Goal: Find specific page/section: Find specific page/section

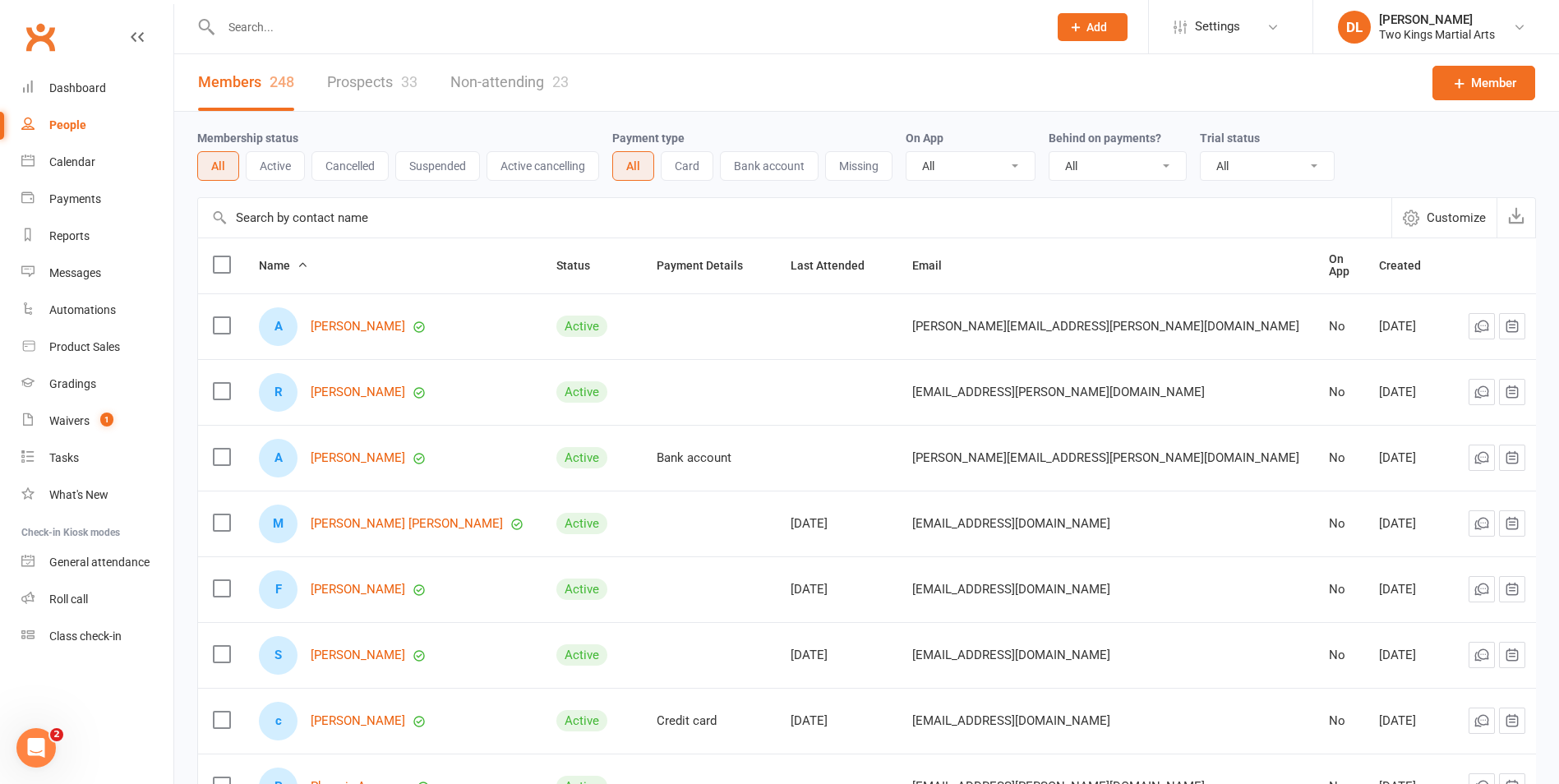
click at [288, 49] on div at bounding box center [616, 26] width 839 height 54
click at [295, 33] on input "text" at bounding box center [627, 27] width 821 height 23
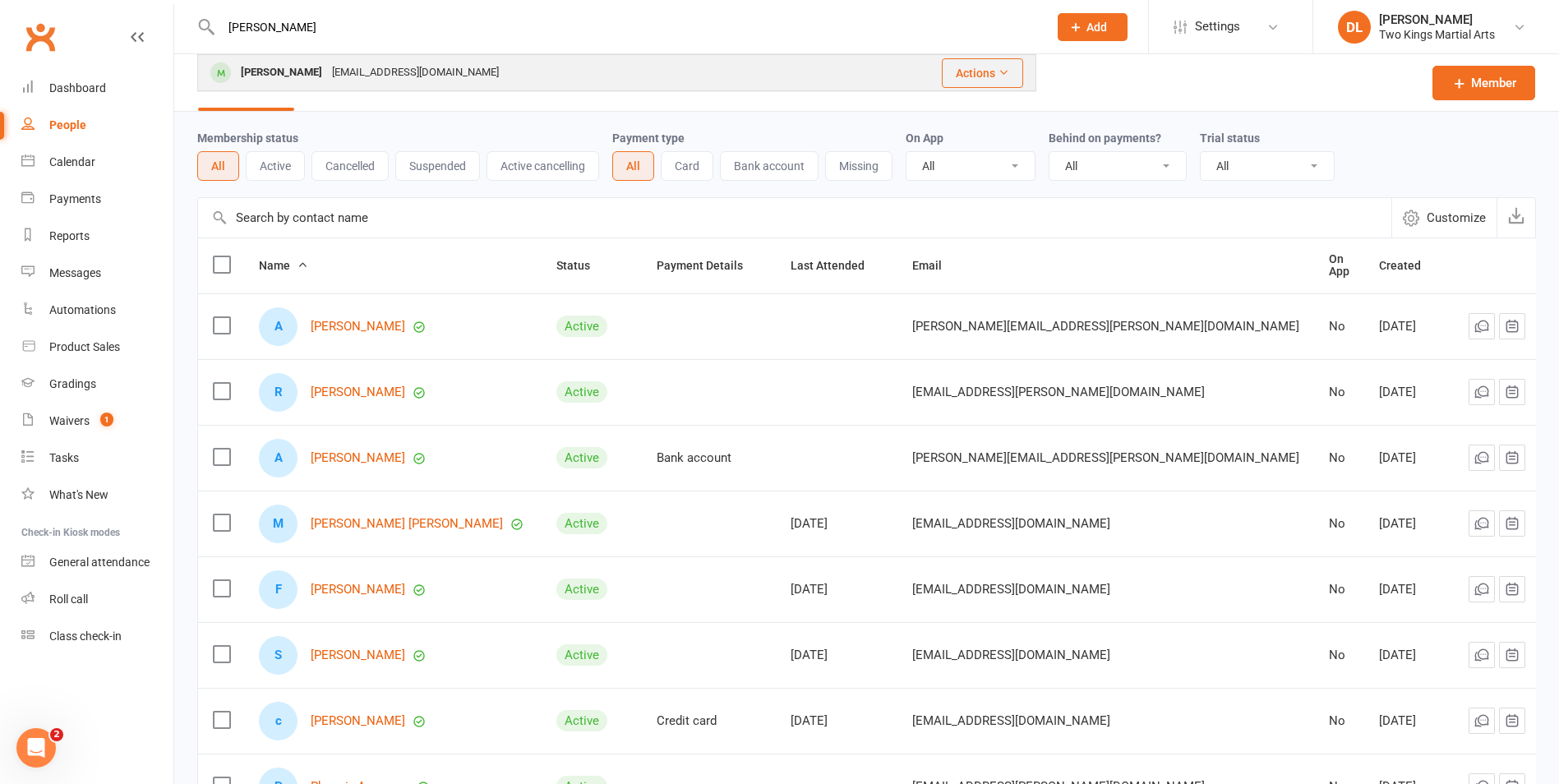
type input "[PERSON_NAME]"
click at [327, 70] on div "[EMAIL_ADDRESS][DOMAIN_NAME]" at bounding box center [415, 72] width 176 height 23
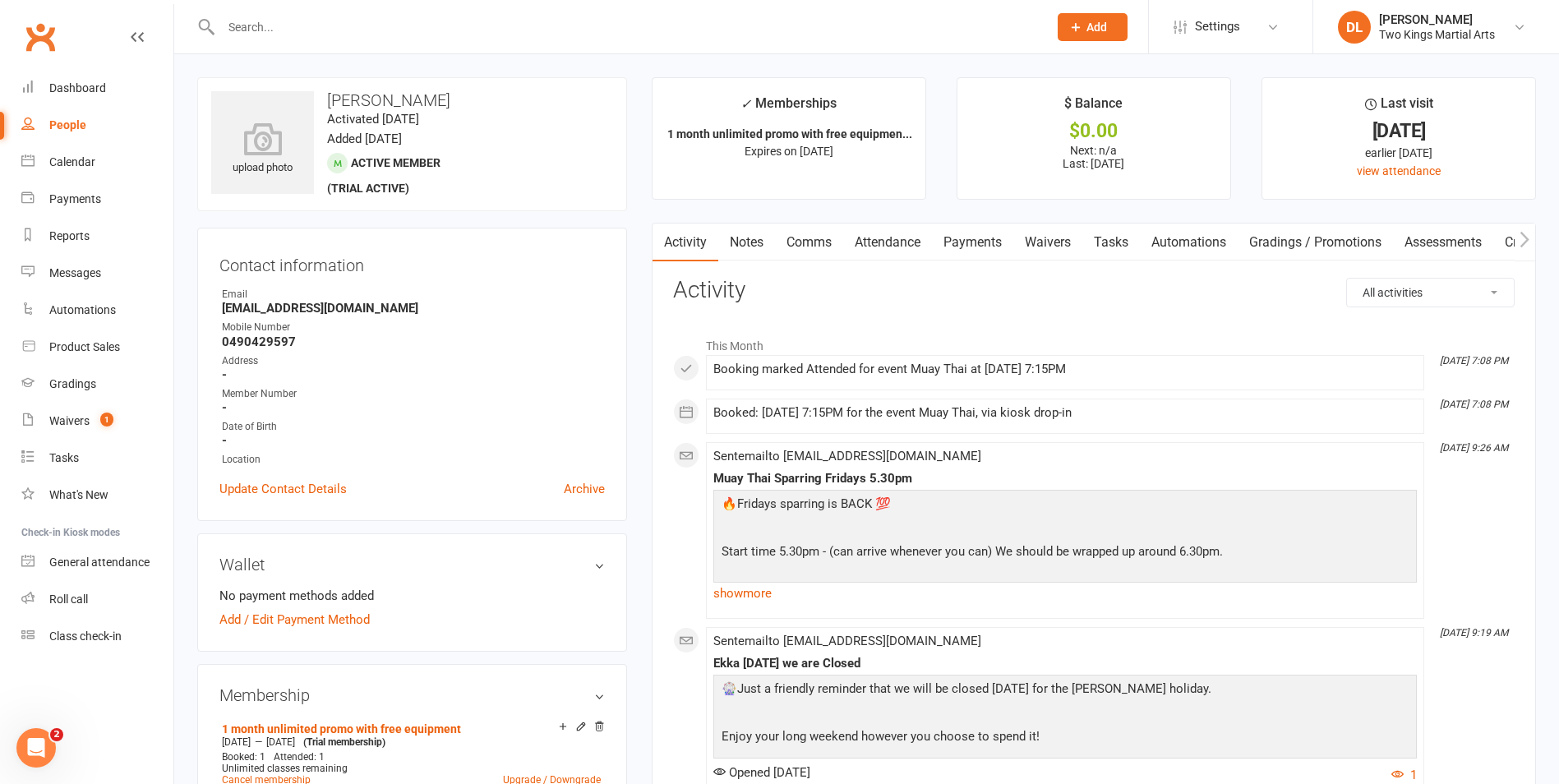
click at [72, 129] on div "People" at bounding box center [68, 124] width 37 height 13
